Goal: Find specific page/section: Find specific page/section

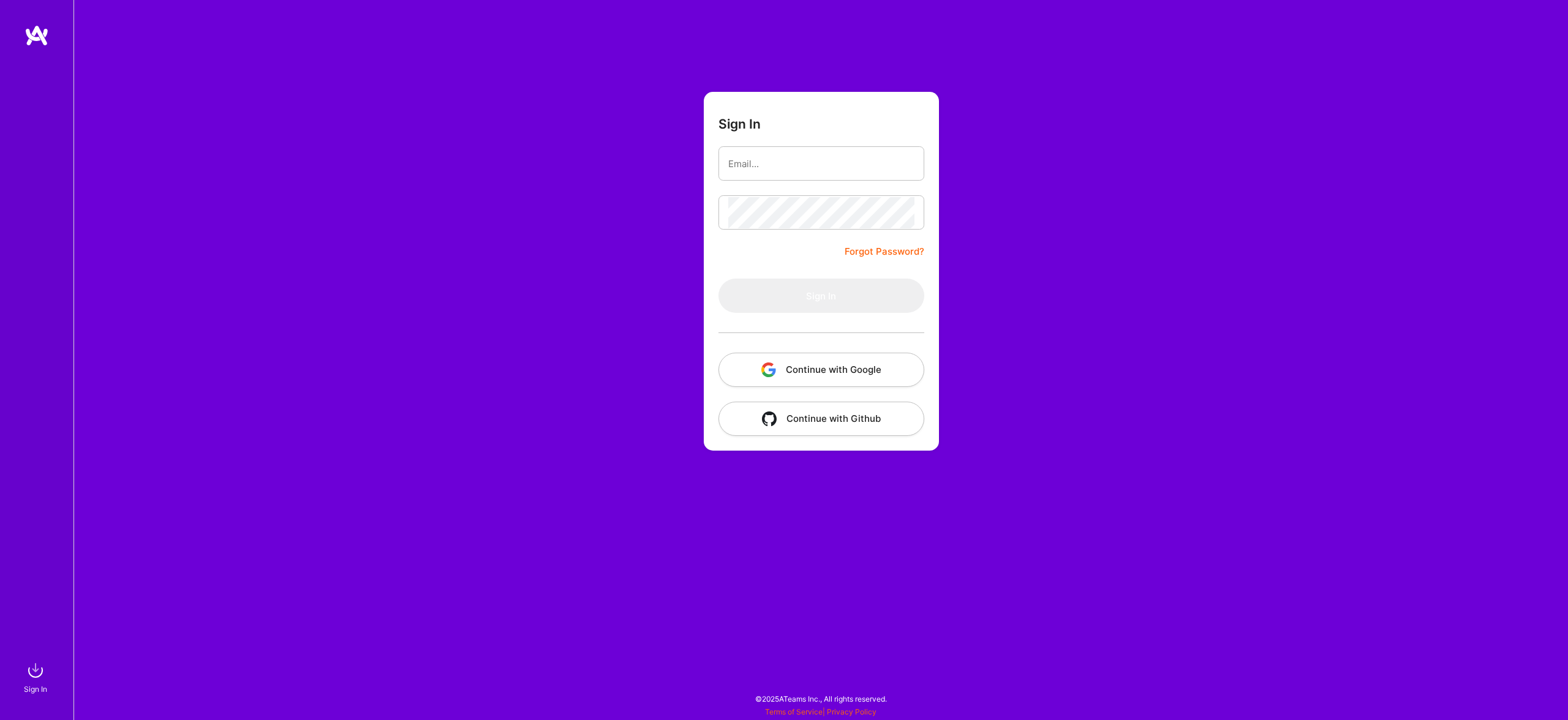
click at [898, 359] on button "Continue with Google" at bounding box center [820, 370] width 205 height 35
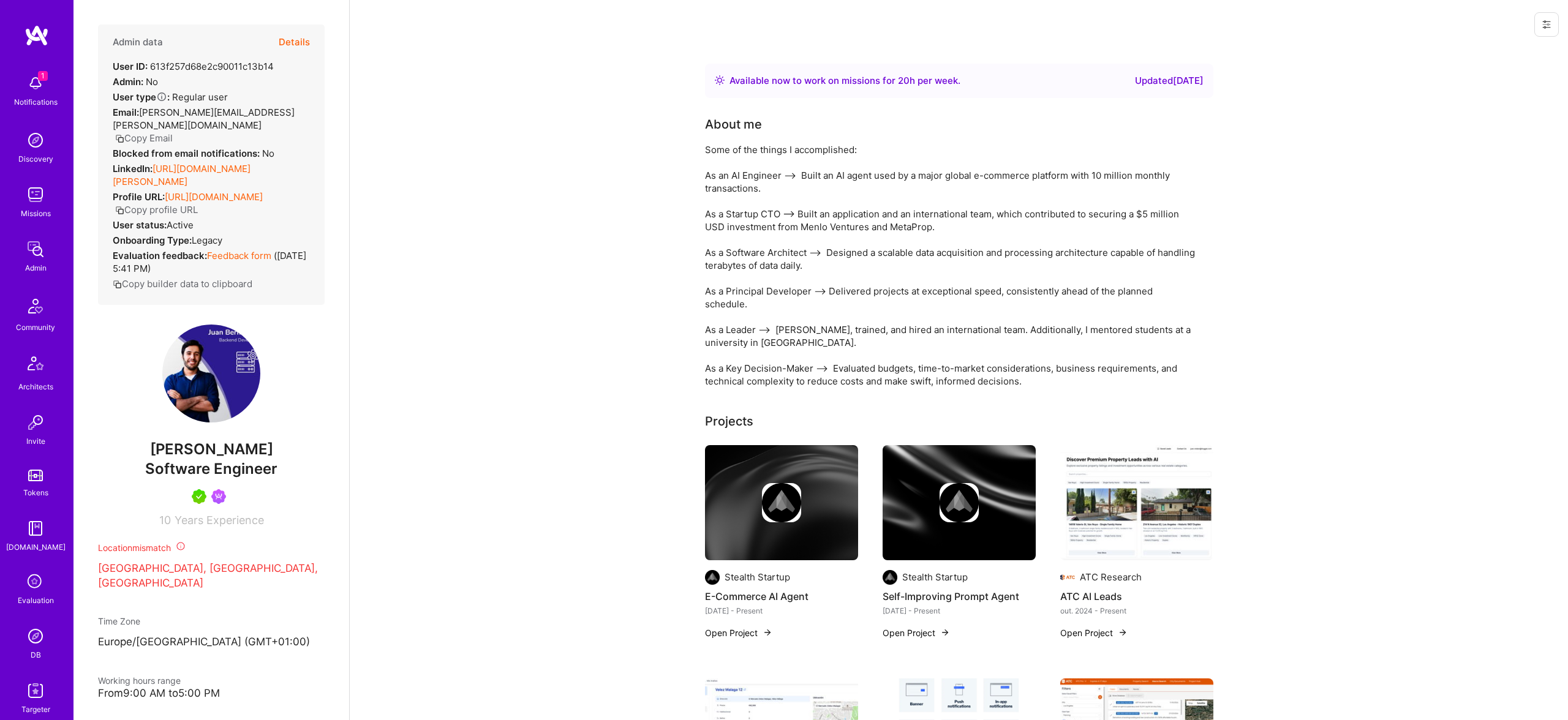
click at [311, 42] on div "Admin data Details User ID: 613f257d68e2c90011c13b14 Admin: No User type Regula…" at bounding box center [211, 164] width 226 height 280
click at [271, 42] on div "Admin data Details" at bounding box center [211, 41] width 198 height 36
click at [286, 46] on button "Details" at bounding box center [294, 41] width 31 height 36
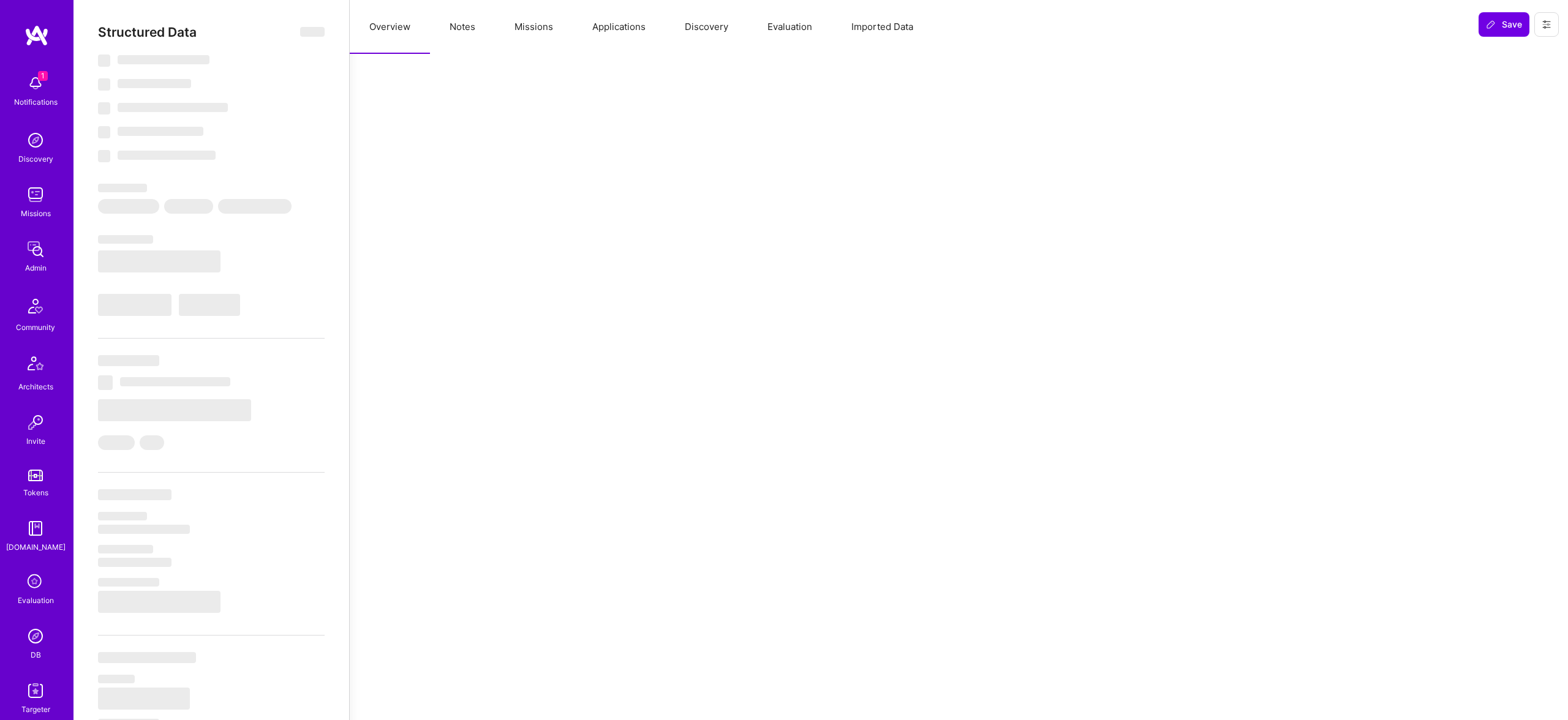
click at [498, 29] on button "Missions" at bounding box center [533, 27] width 78 height 54
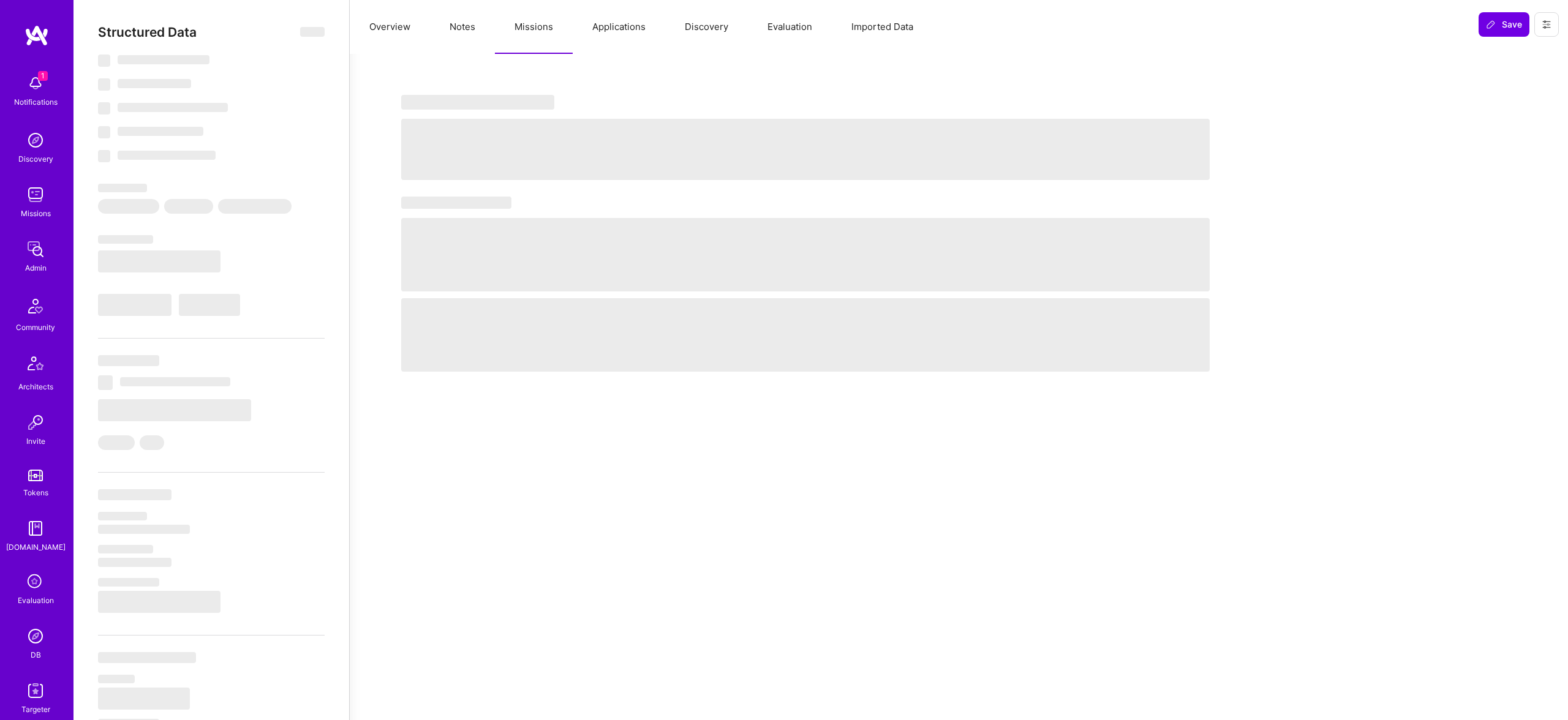
click at [511, 28] on button "Missions" at bounding box center [533, 27] width 78 height 54
select select "Right Now"
select select "5"
select select "7"
select select "6"
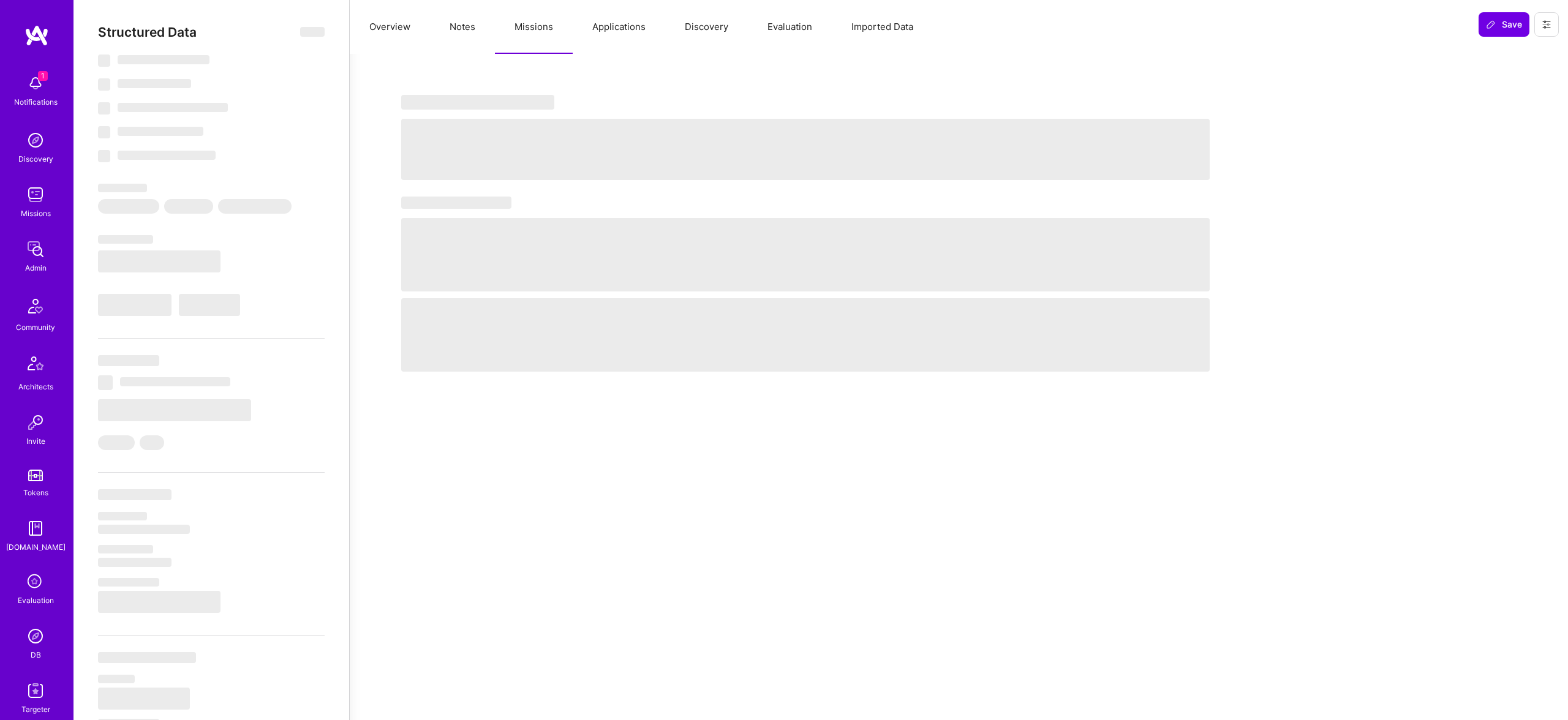
select select "7"
select select "SG"
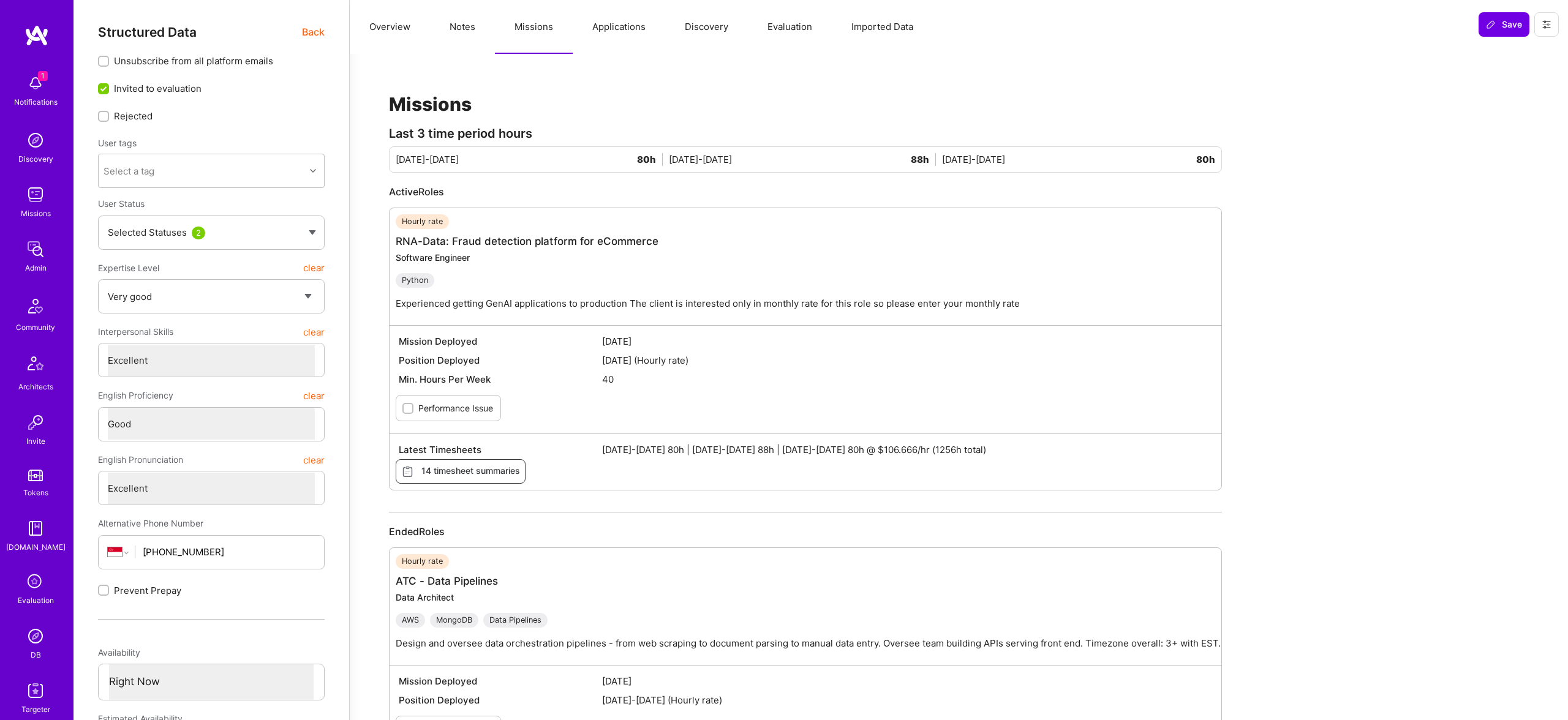
click at [591, 26] on button "Applications" at bounding box center [619, 27] width 93 height 54
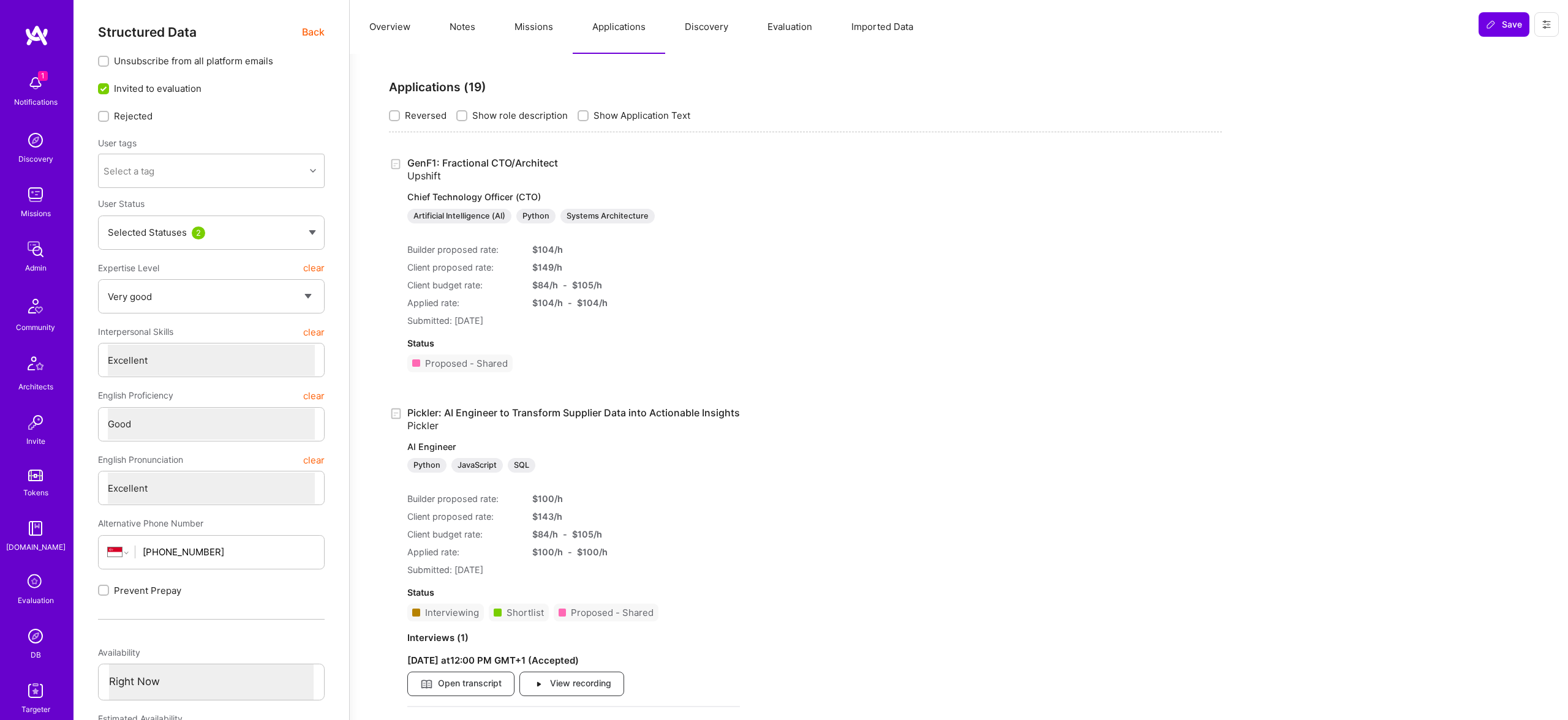
click at [544, 31] on button "Missions" at bounding box center [533, 27] width 78 height 54
